Goal: Task Accomplishment & Management: Manage account settings

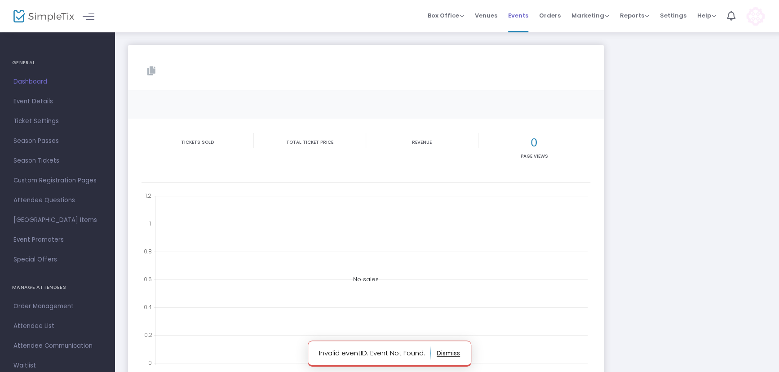
click at [523, 9] on span "Events" at bounding box center [518, 15] width 20 height 23
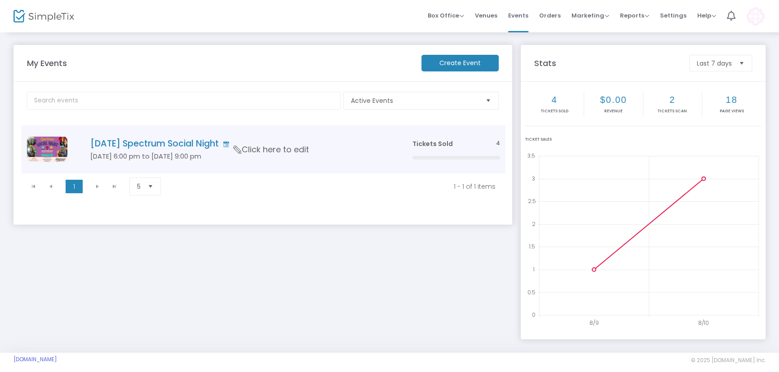
click at [197, 140] on h4 "August 2025 Spectrum Social Night" at bounding box center [237, 143] width 295 height 10
